Goal: Entertainment & Leisure: Browse casually

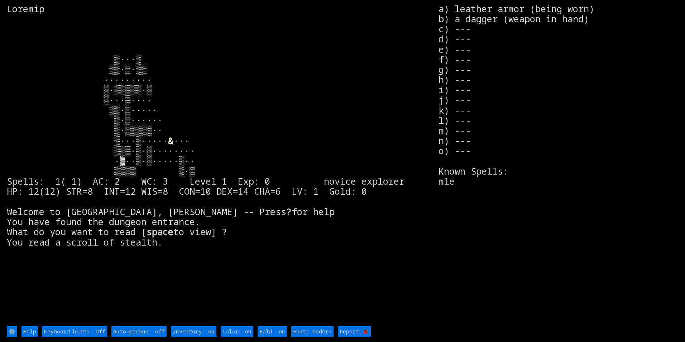
drag, startPoint x: 111, startPoint y: 161, endPoint x: 245, endPoint y: 153, distance: 134.2
click at [111, 161] on larn "& ··· ▒▒▒·▒·▒········ ·▓··▒·▒·····▒·· ▒▒▒▒ ▒·▒ Spells: 1( 1) AC: 2 WC: 3 Level …" at bounding box center [223, 164] width 432 height 321
